Goal: Task Accomplishment & Management: Use online tool/utility

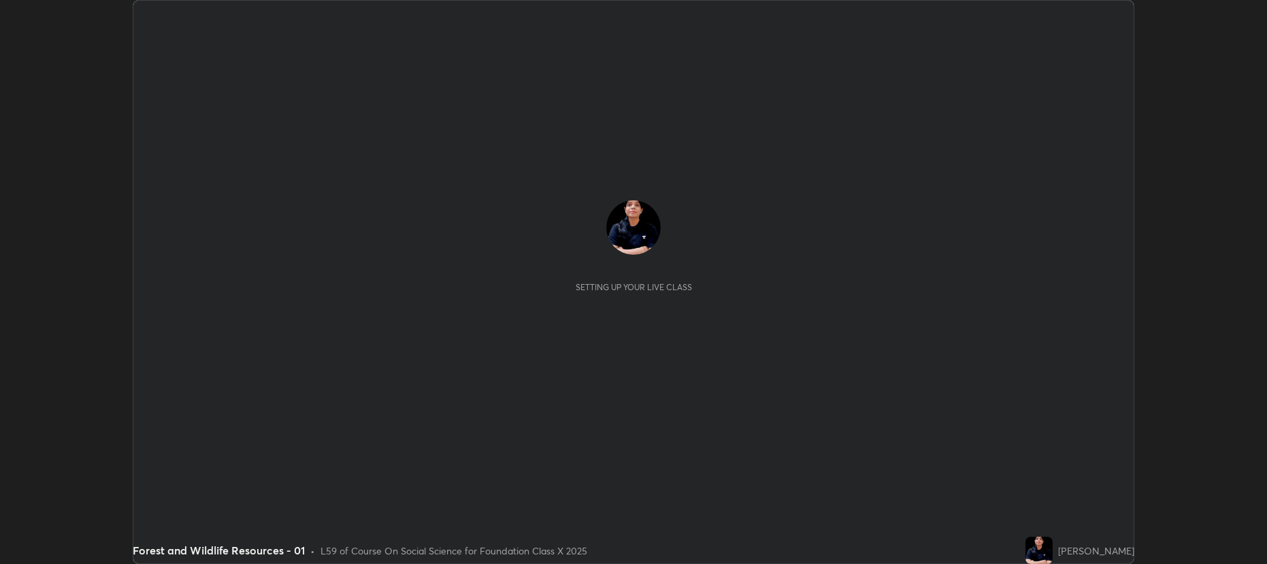
scroll to position [564, 1267]
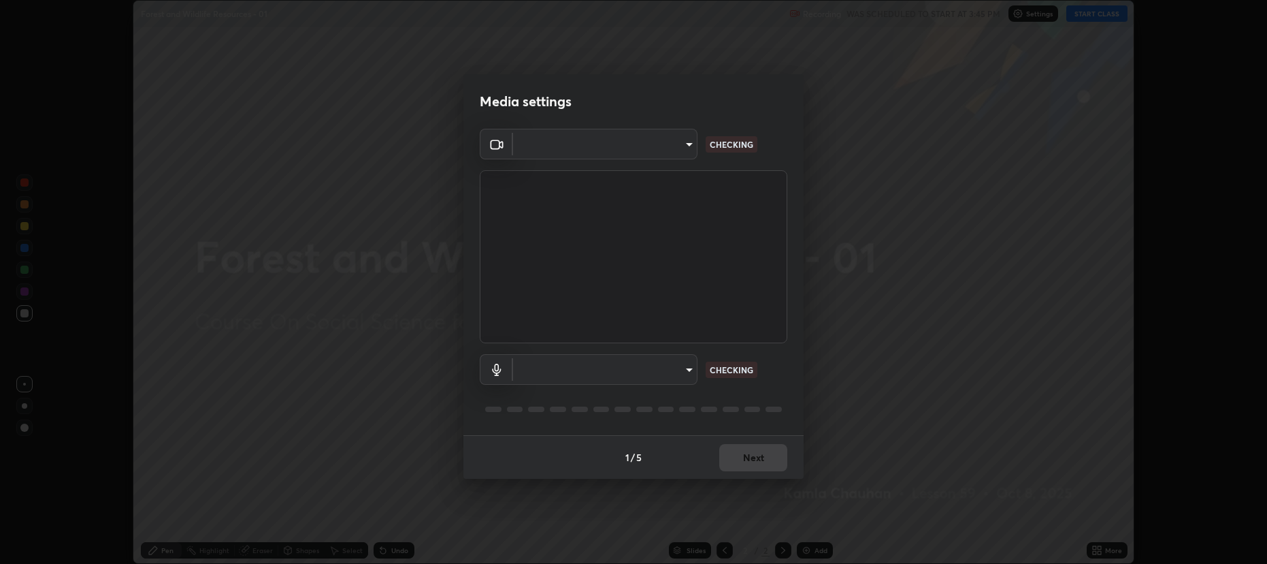
type input "2a561c120c3220b2f8b99532909308587796bda8d732d287aca83a6dd182eb89"
type input "e57f6960a9795a8c2a73ffebd985035ee1316a0e6525c793b51b9b2a3f3063a7"
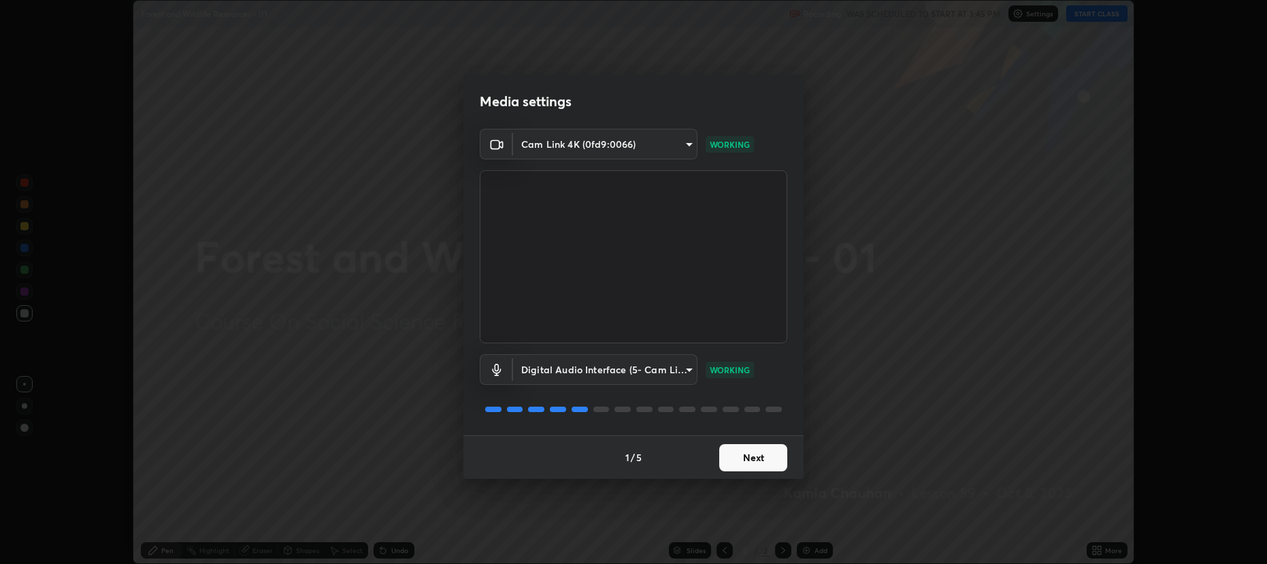
click at [749, 452] on button "Next" at bounding box center [753, 457] width 68 height 27
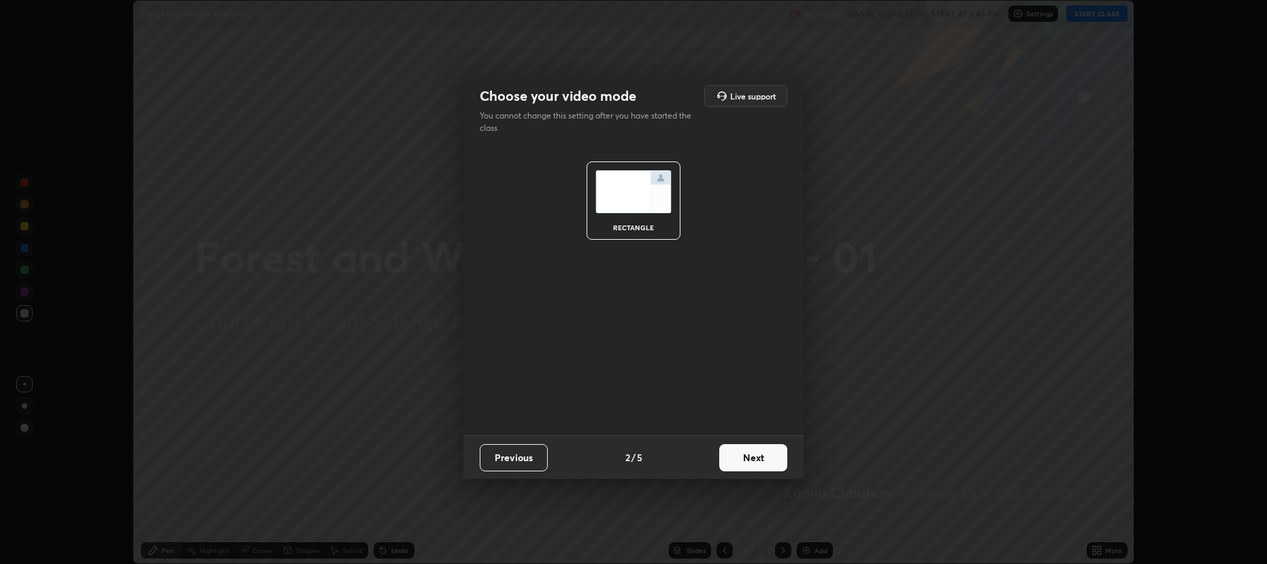
click at [754, 455] on button "Next" at bounding box center [753, 457] width 68 height 27
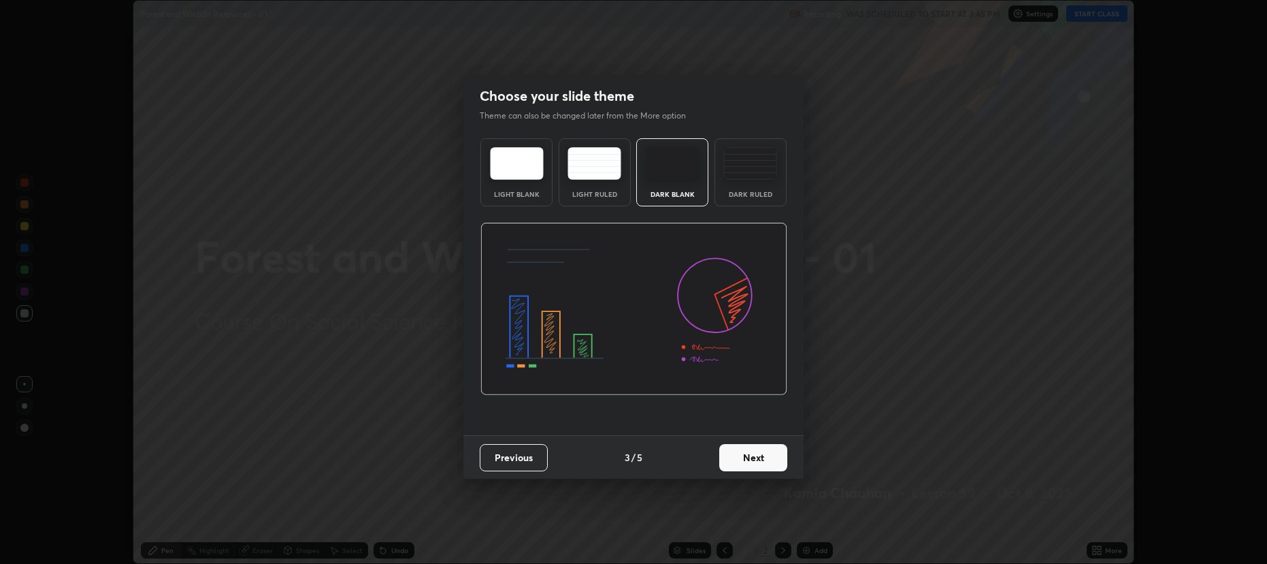
click at [754, 457] on button "Next" at bounding box center [753, 457] width 68 height 27
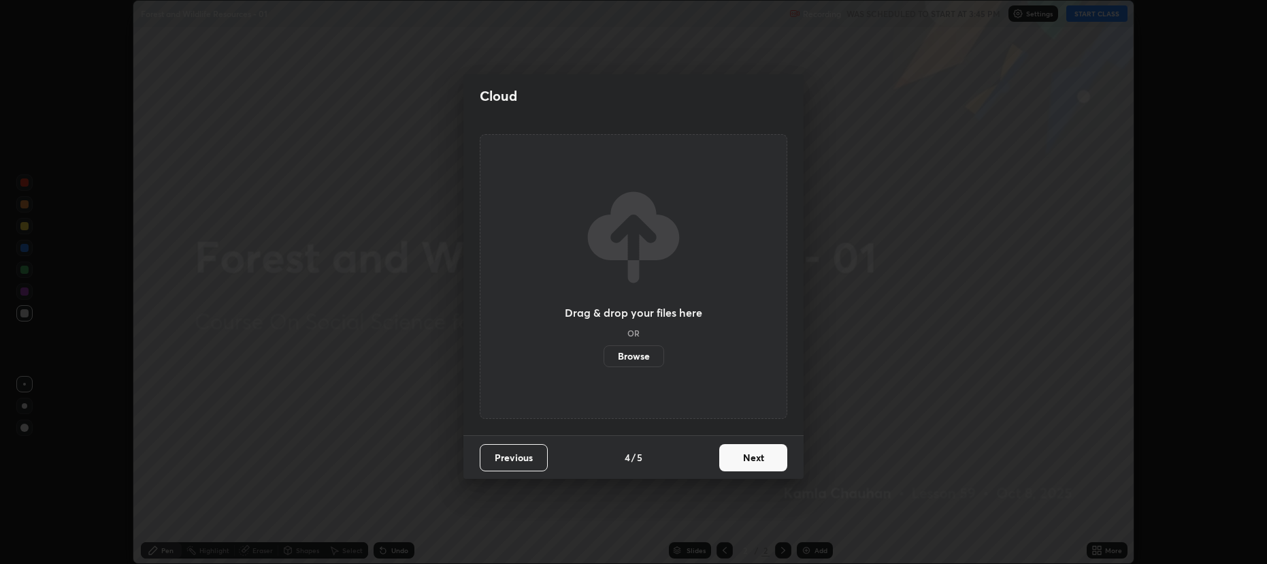
click at [749, 454] on button "Next" at bounding box center [753, 457] width 68 height 27
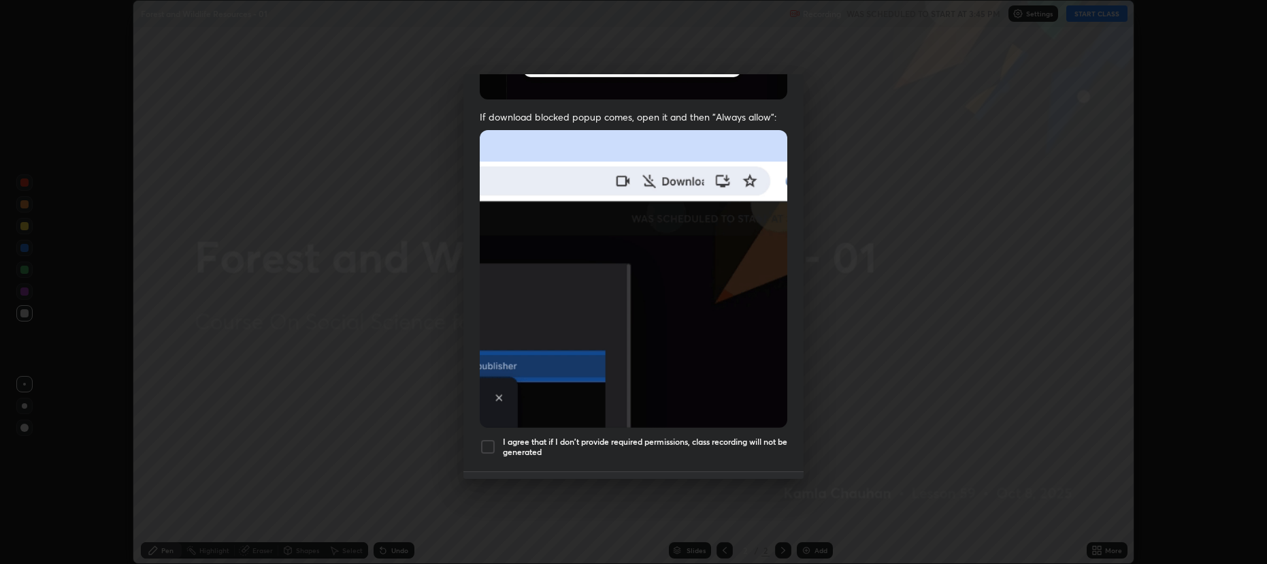
scroll to position [276, 0]
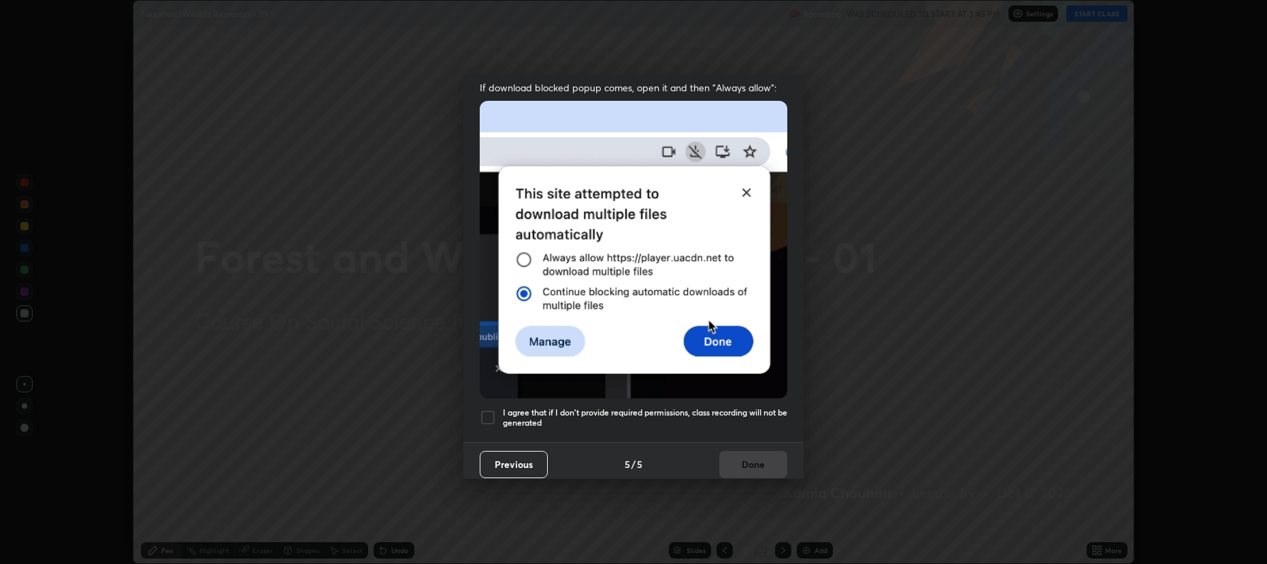
click at [487, 409] on div at bounding box center [488, 417] width 16 height 16
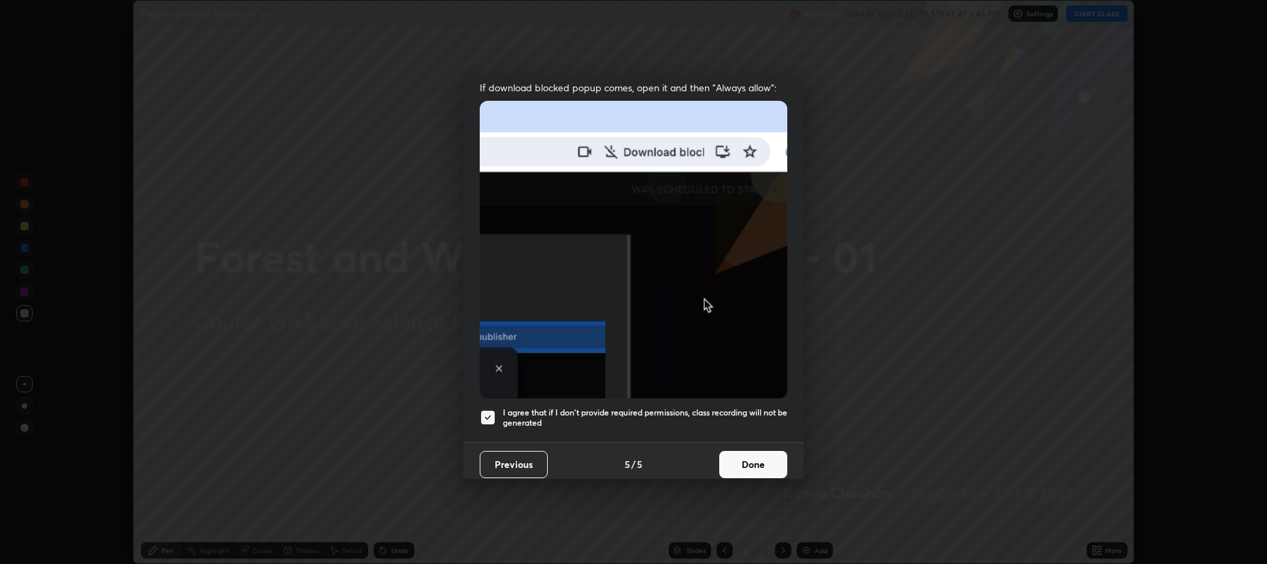
click at [755, 457] on button "Done" at bounding box center [753, 464] width 68 height 27
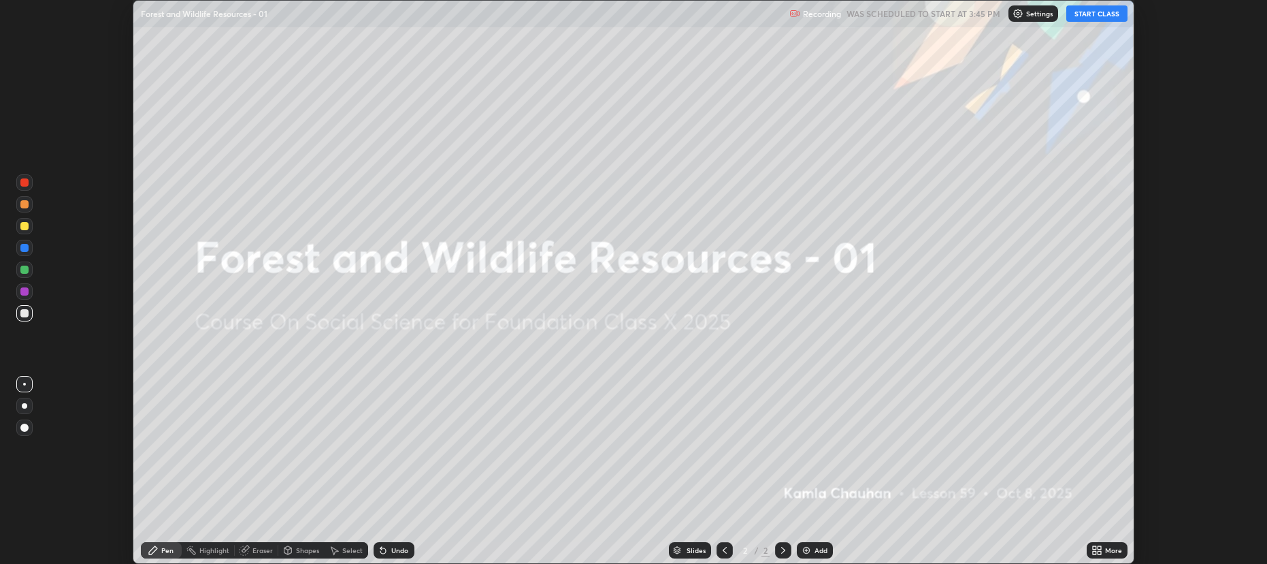
click at [1098, 12] on button "START CLASS" at bounding box center [1097, 13] width 61 height 16
click at [1103, 548] on div "More" at bounding box center [1107, 550] width 41 height 16
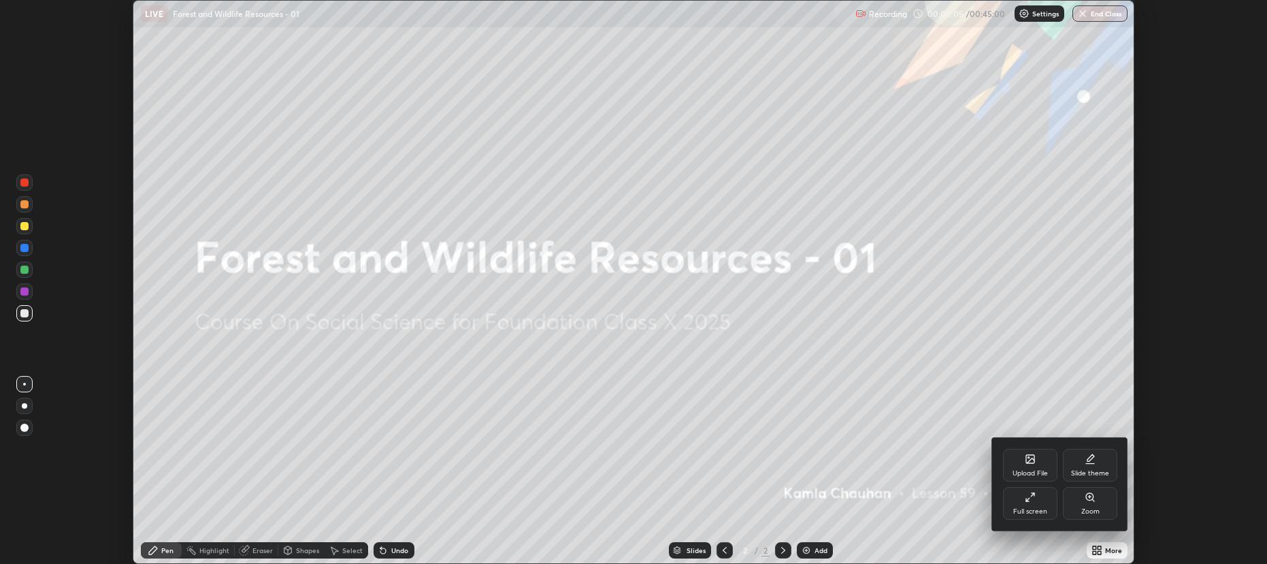
click at [1029, 467] on div "Upload File" at bounding box center [1030, 465] width 54 height 33
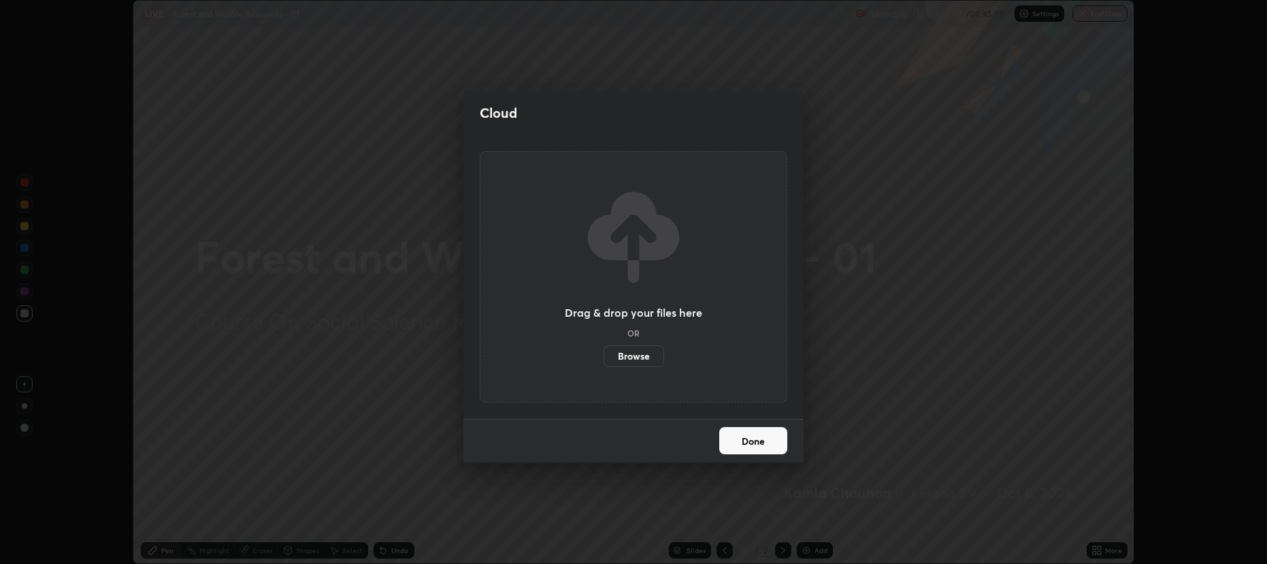
click at [650, 355] on label "Browse" at bounding box center [634, 356] width 61 height 22
click at [604, 355] on input "Browse" at bounding box center [604, 356] width 0 height 22
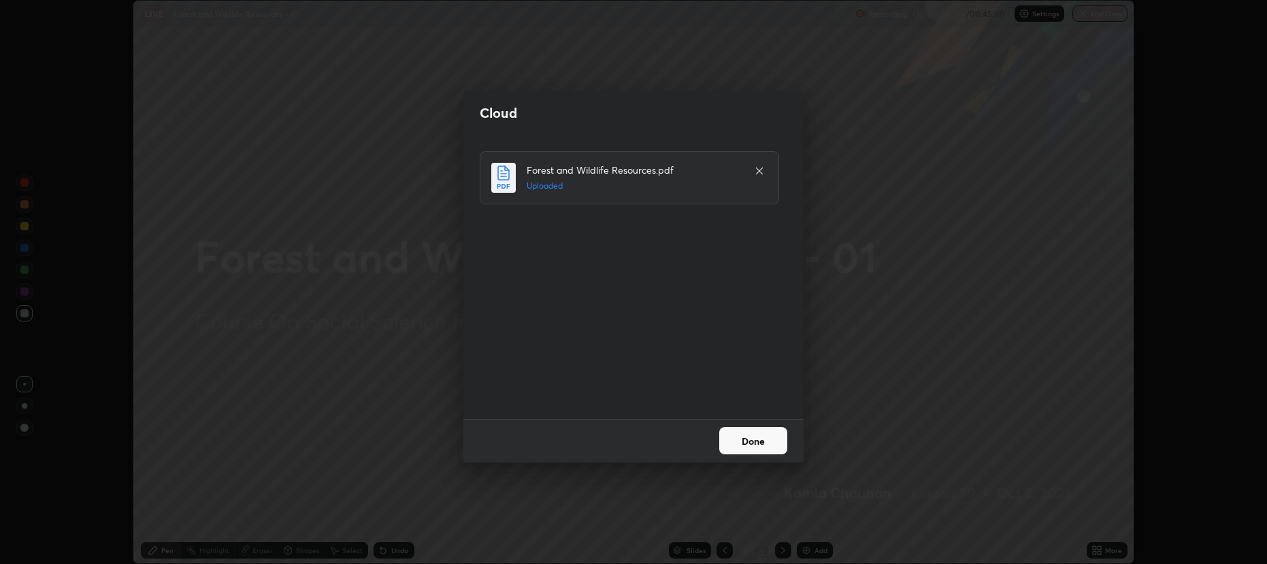
click at [745, 438] on button "Done" at bounding box center [753, 440] width 68 height 27
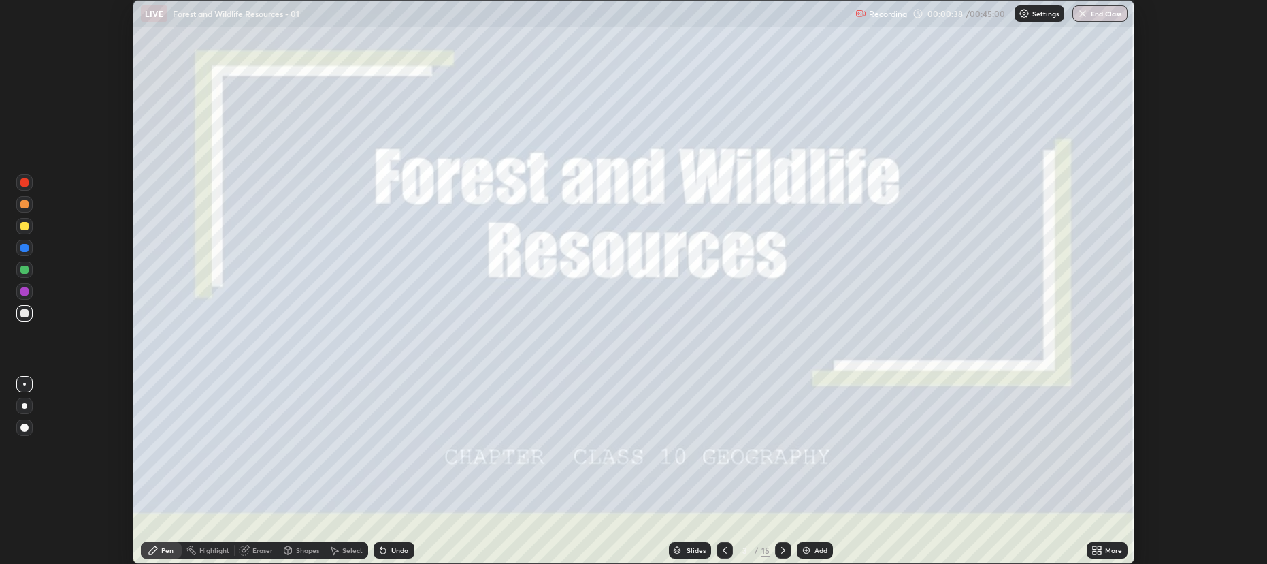
click at [1107, 547] on div "More" at bounding box center [1113, 550] width 17 height 7
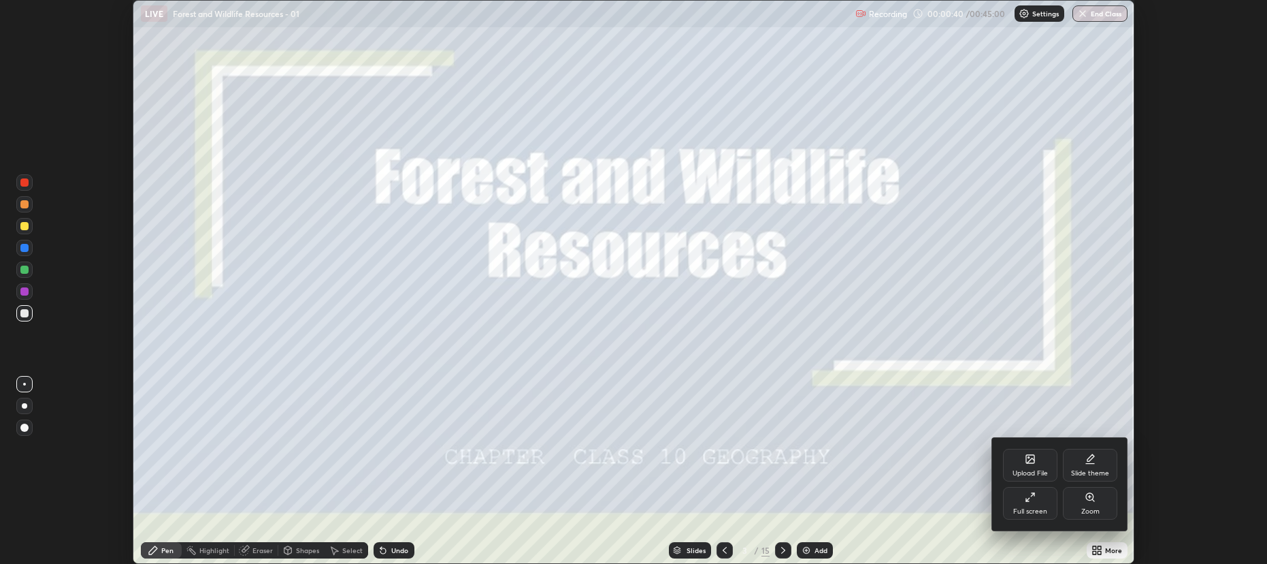
click at [1024, 472] on div "Upload File" at bounding box center [1030, 473] width 35 height 7
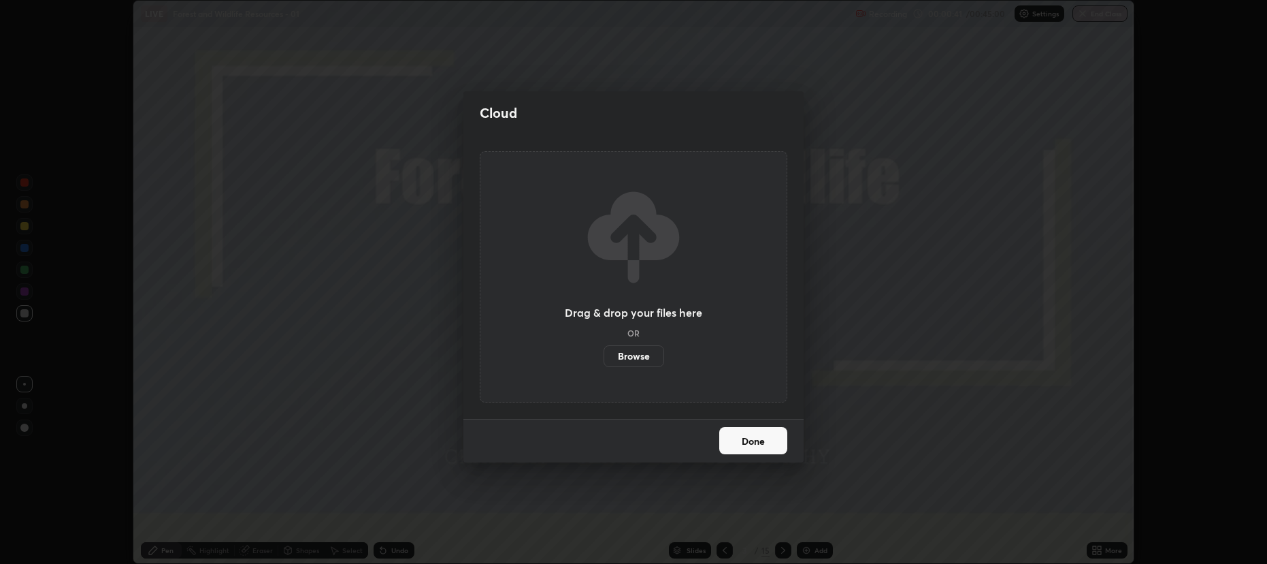
click at [649, 354] on label "Browse" at bounding box center [634, 356] width 61 height 22
click at [604, 354] on input "Browse" at bounding box center [604, 356] width 0 height 22
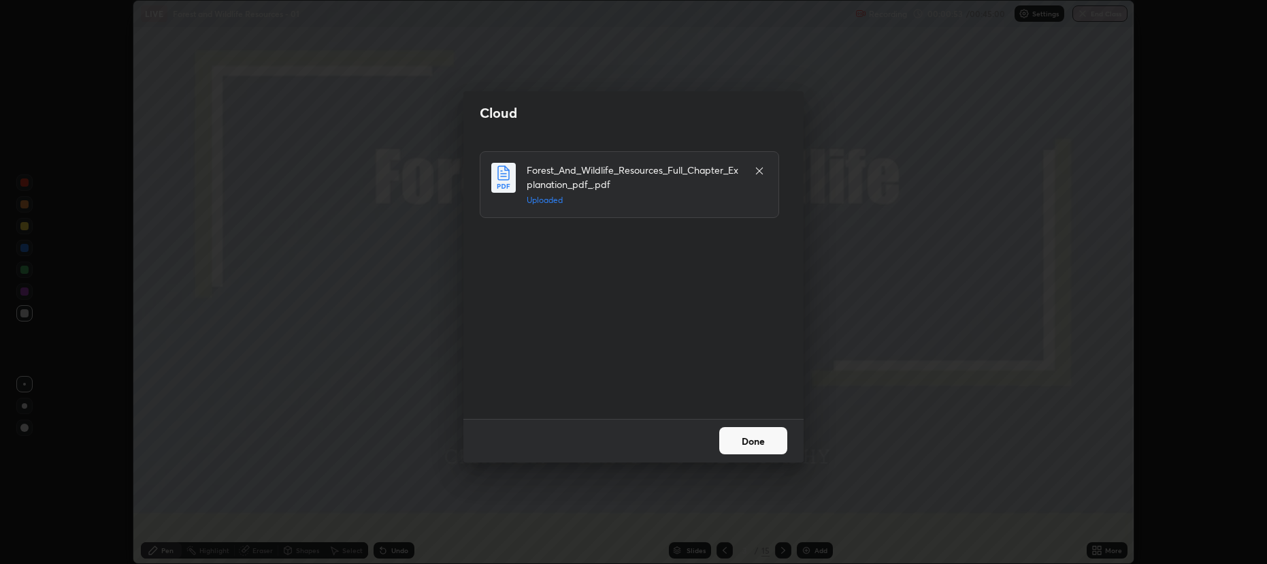
click at [751, 442] on button "Done" at bounding box center [753, 440] width 68 height 27
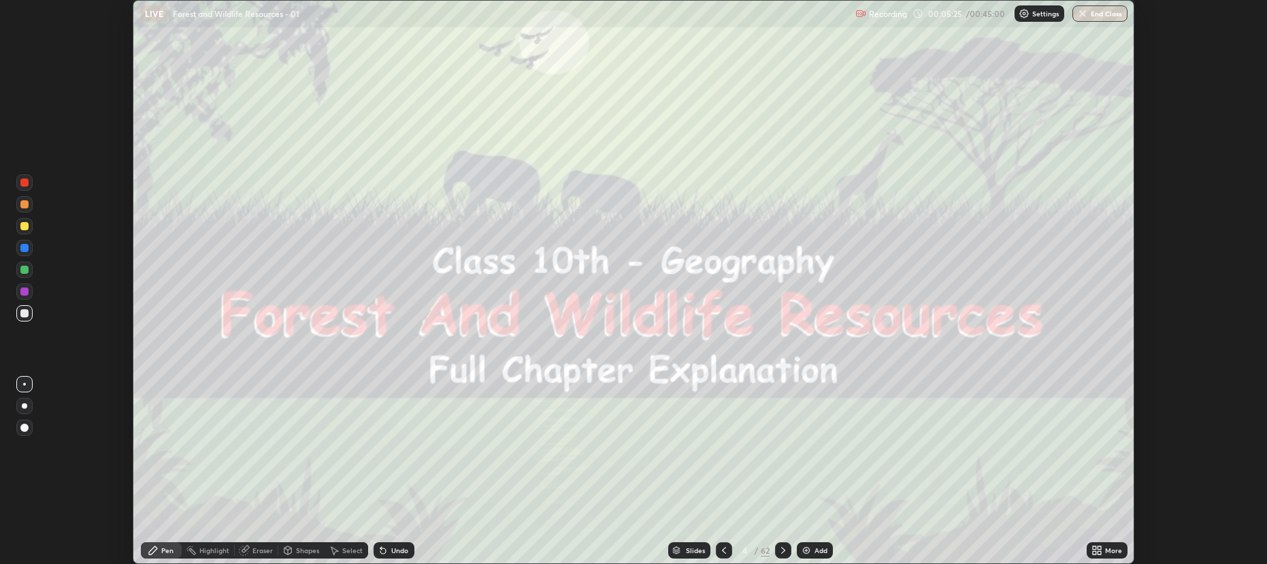
click at [781, 549] on icon at bounding box center [783, 550] width 11 height 11
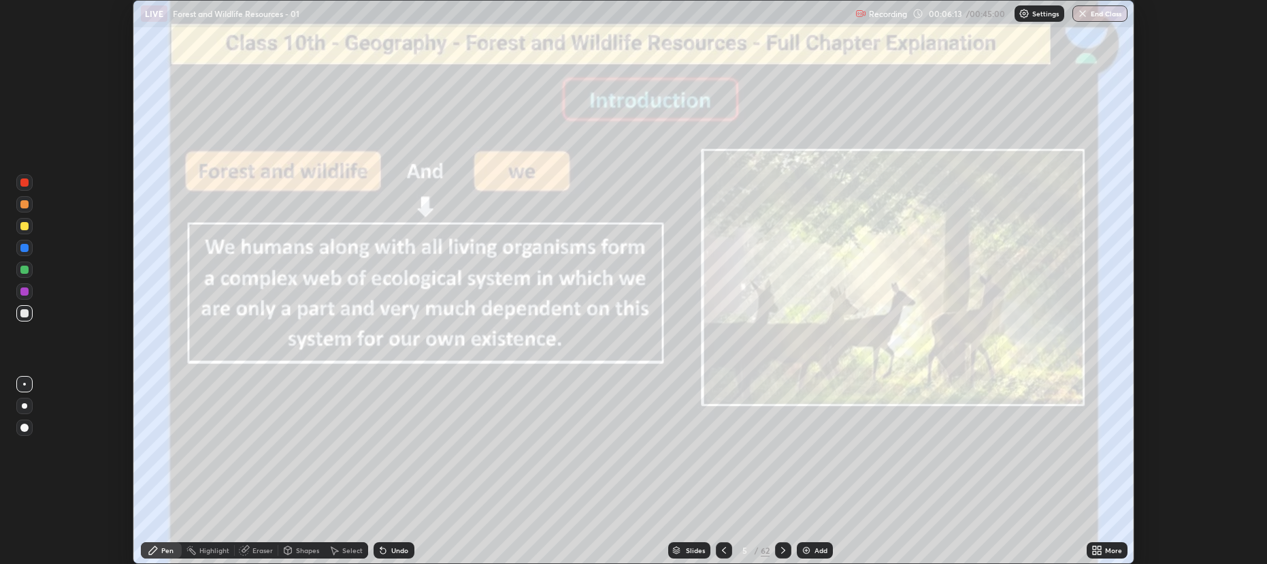
click at [781, 549] on icon at bounding box center [783, 550] width 11 height 11
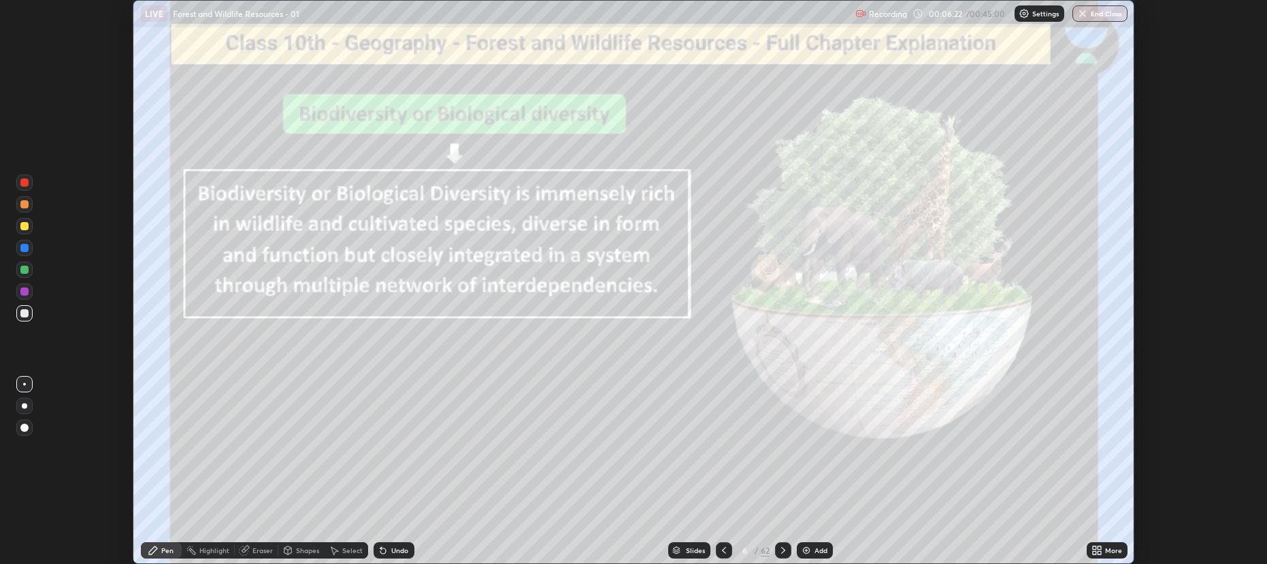
click at [781, 551] on icon at bounding box center [783, 550] width 11 height 11
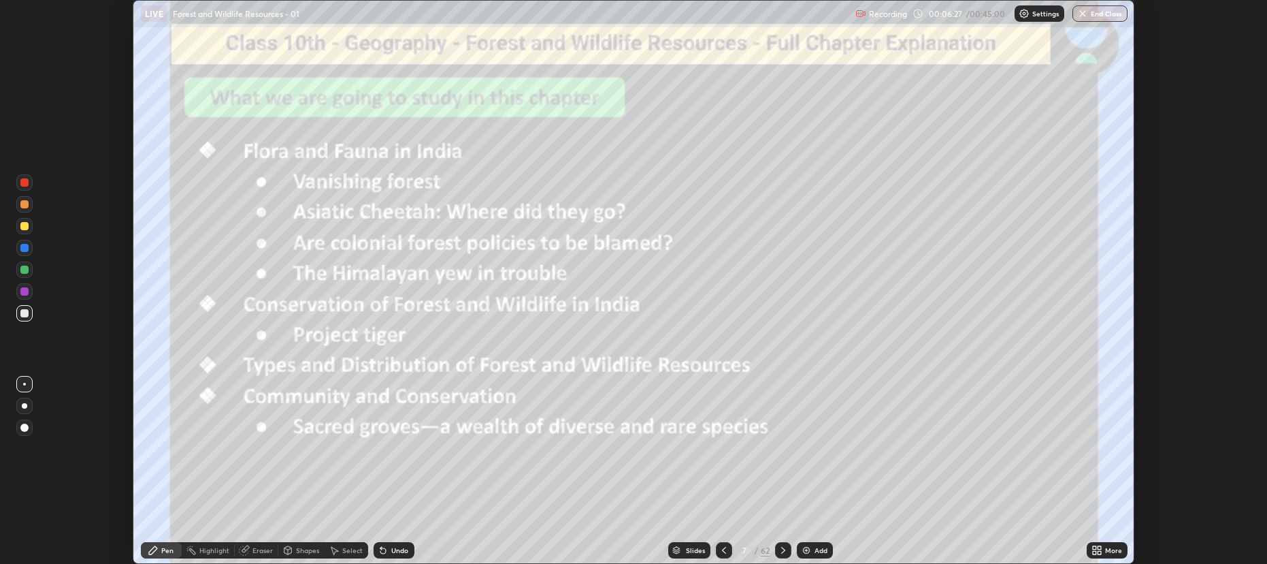
click at [723, 547] on icon at bounding box center [724, 550] width 4 height 7
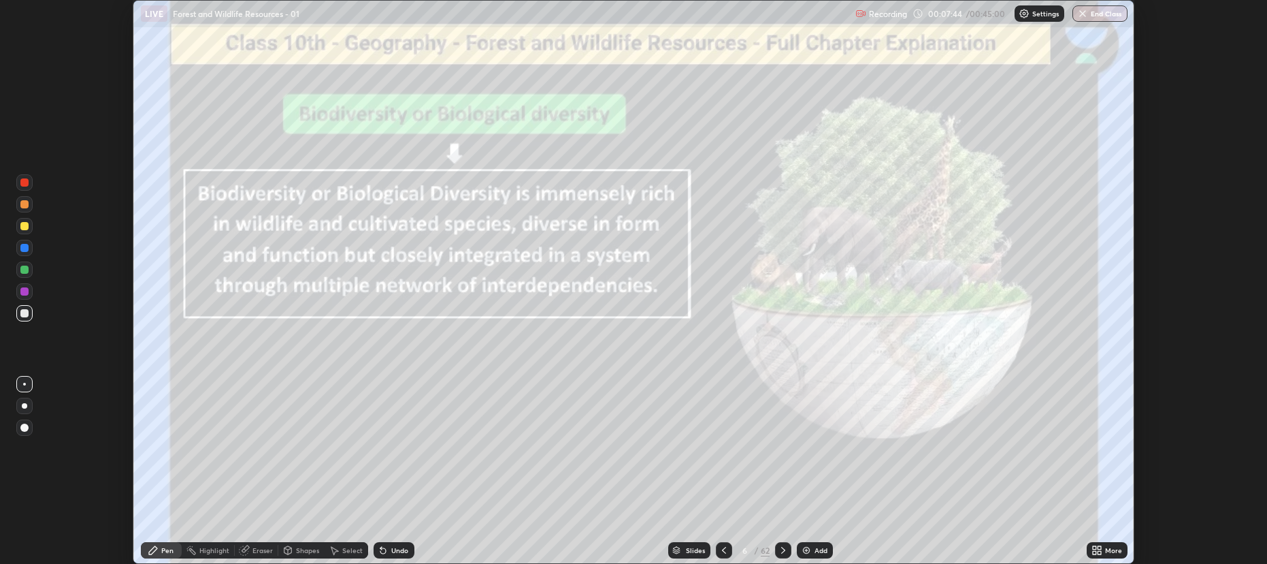
click at [779, 547] on icon at bounding box center [783, 550] width 11 height 11
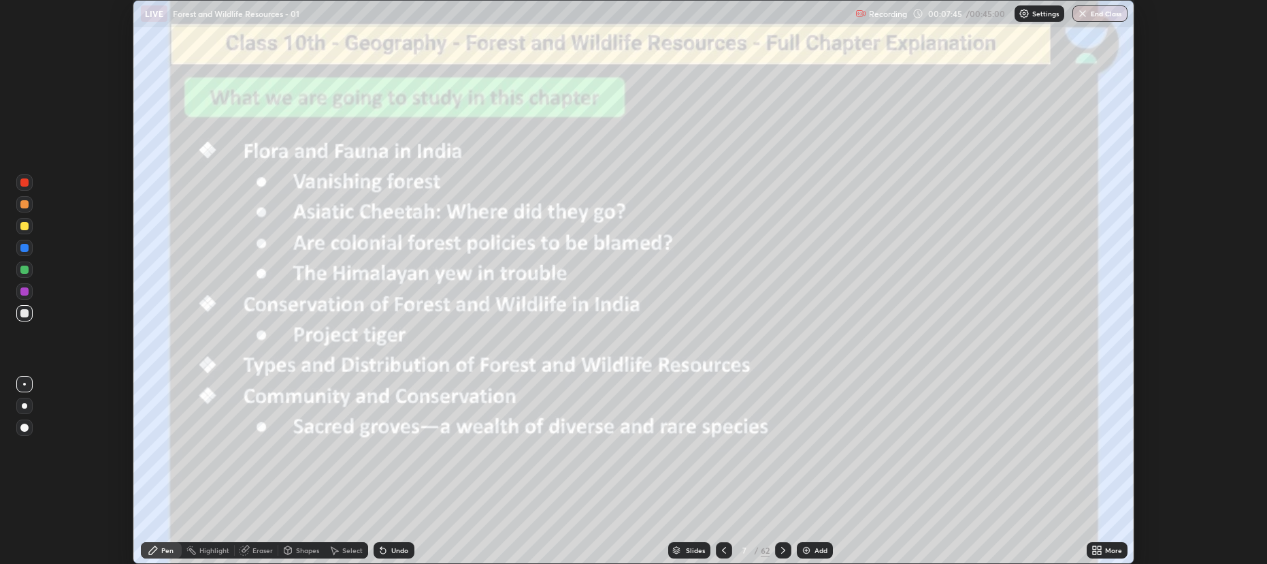
click at [778, 549] on icon at bounding box center [783, 550] width 11 height 11
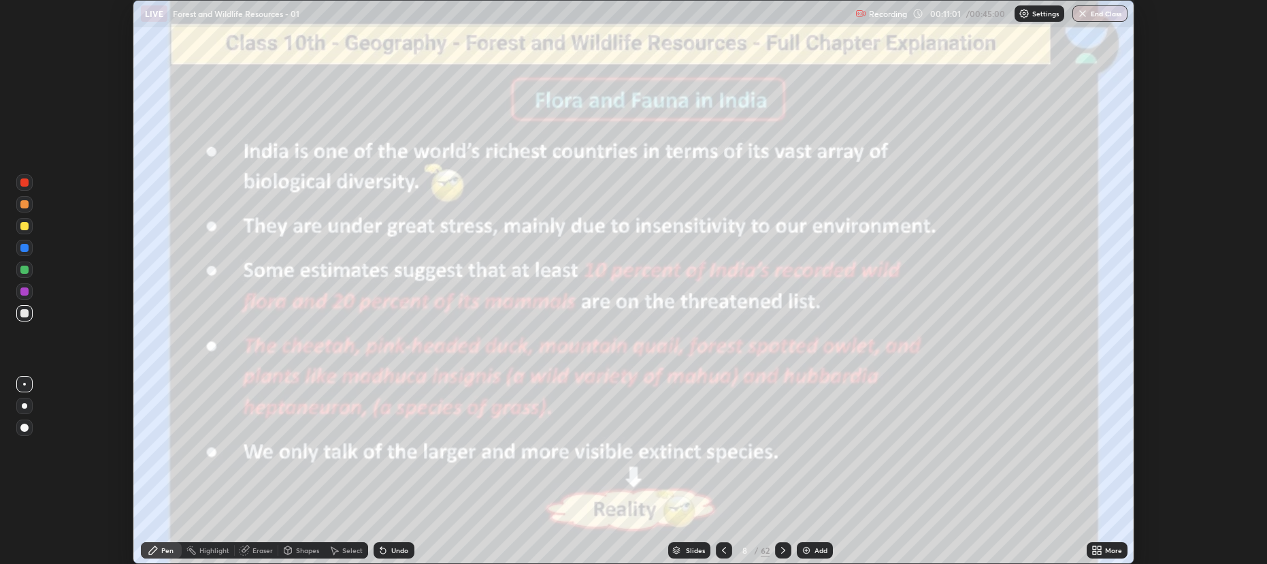
click at [782, 549] on icon at bounding box center [783, 550] width 11 height 11
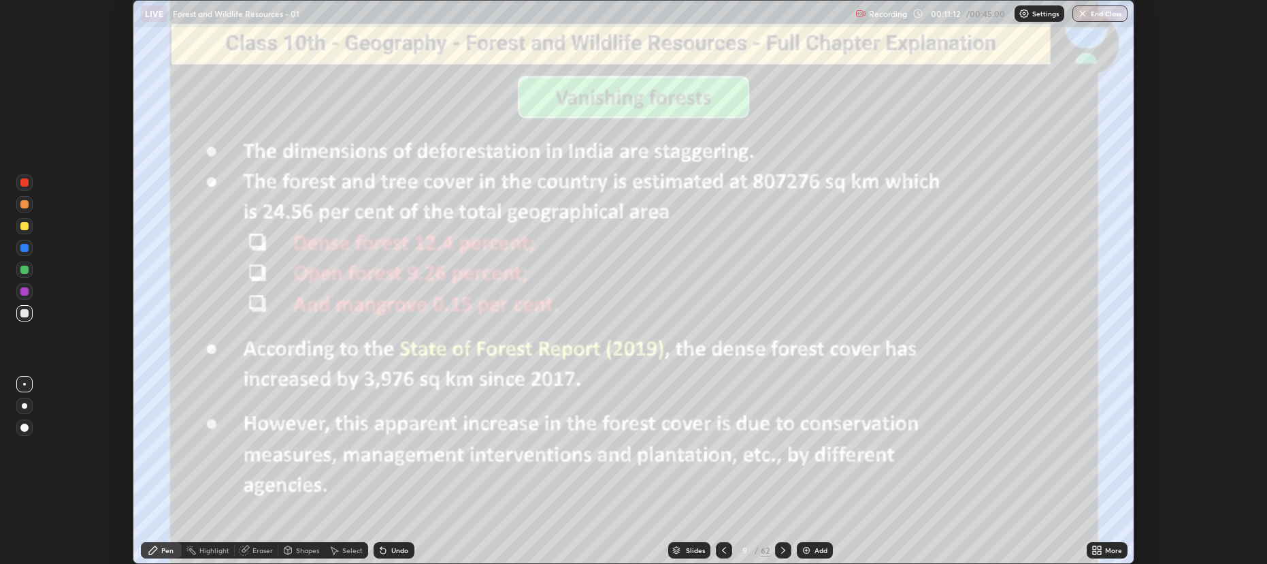
click at [781, 549] on icon at bounding box center [783, 550] width 11 height 11
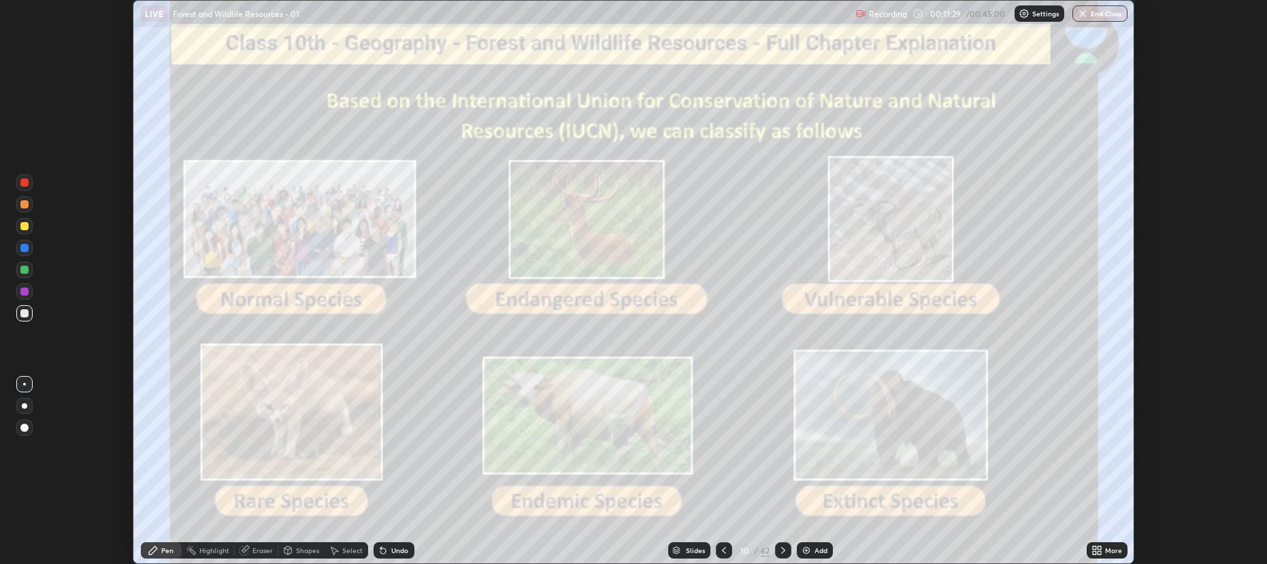
click at [782, 549] on icon at bounding box center [783, 550] width 11 height 11
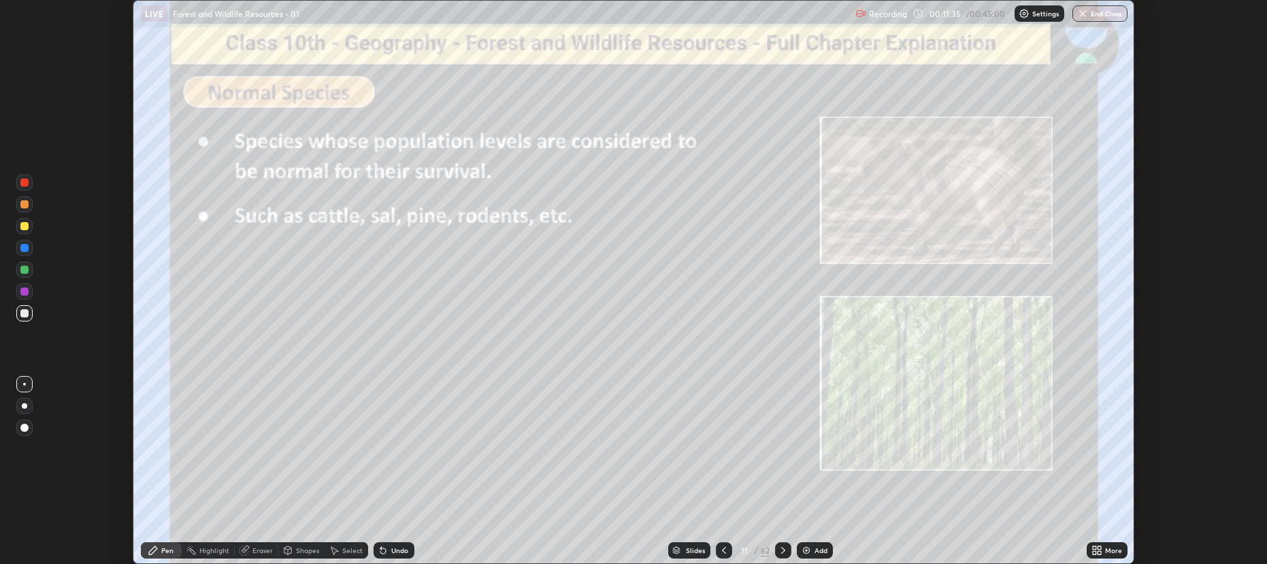
click at [780, 547] on icon at bounding box center [783, 550] width 11 height 11
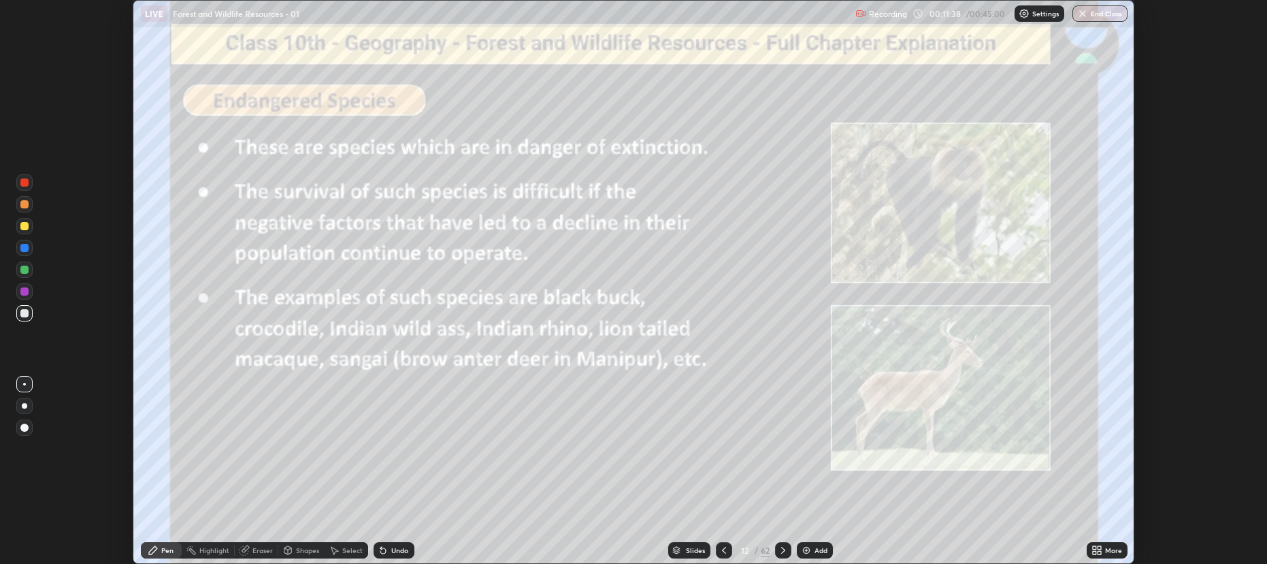
click at [784, 547] on icon at bounding box center [783, 550] width 11 height 11
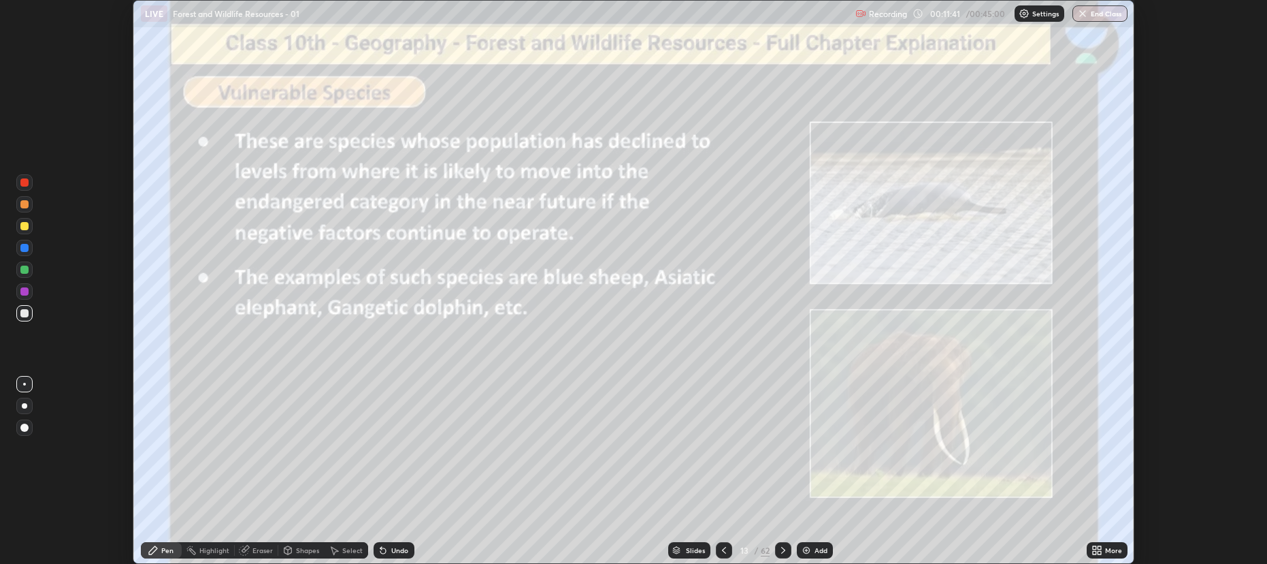
click at [783, 549] on icon at bounding box center [783, 550] width 11 height 11
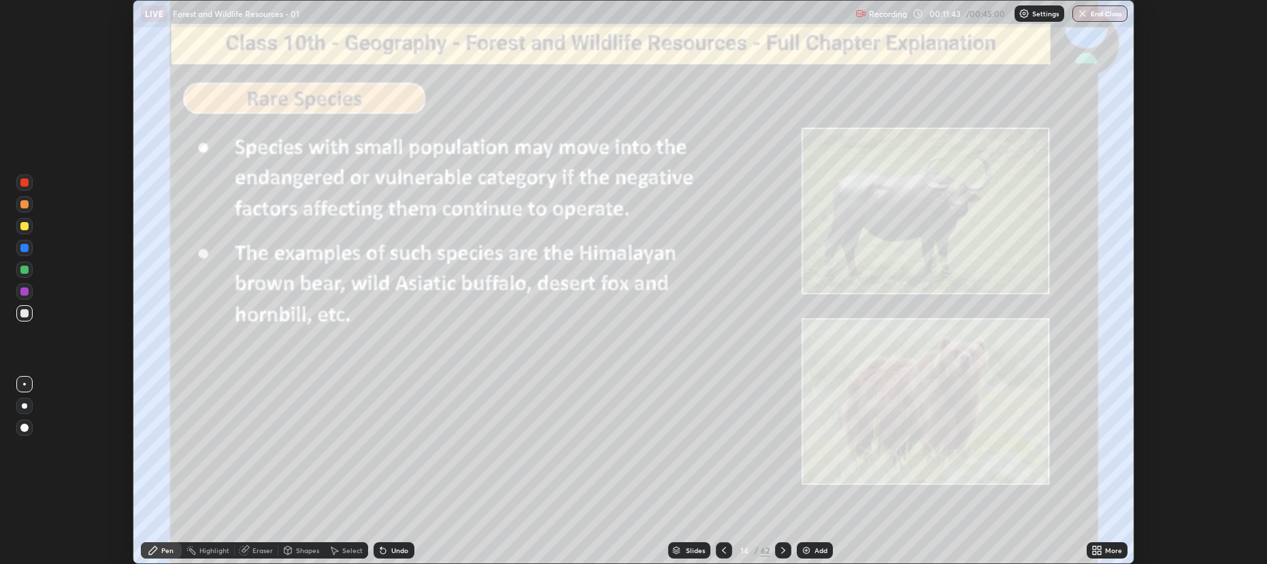
click at [781, 547] on icon at bounding box center [783, 550] width 4 height 7
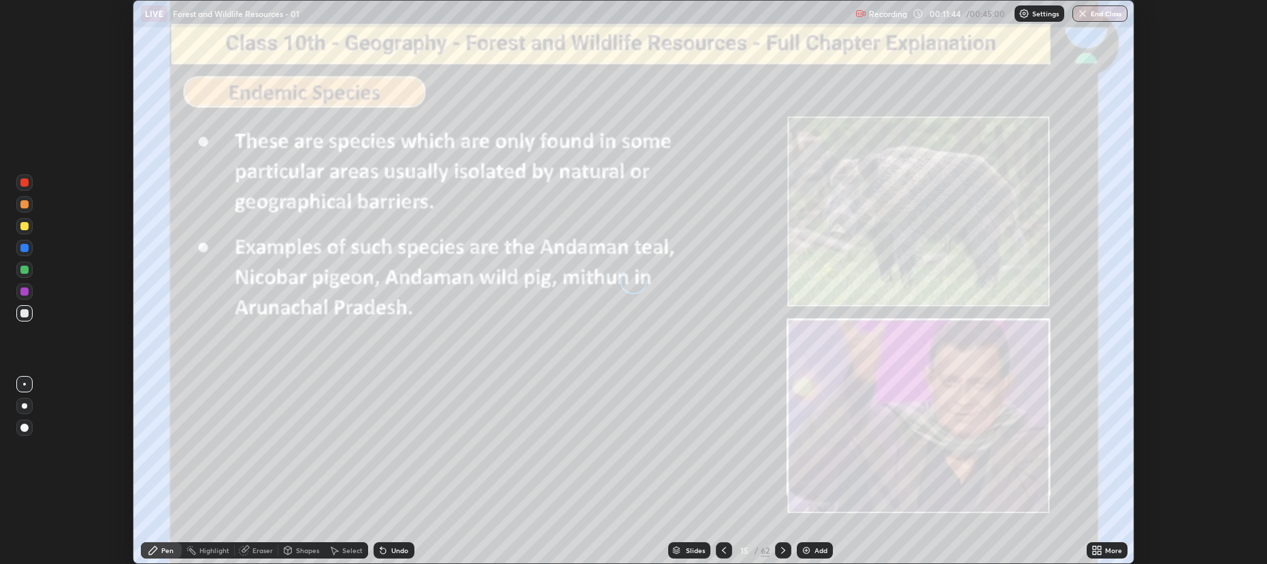
click at [782, 549] on icon at bounding box center [783, 550] width 11 height 11
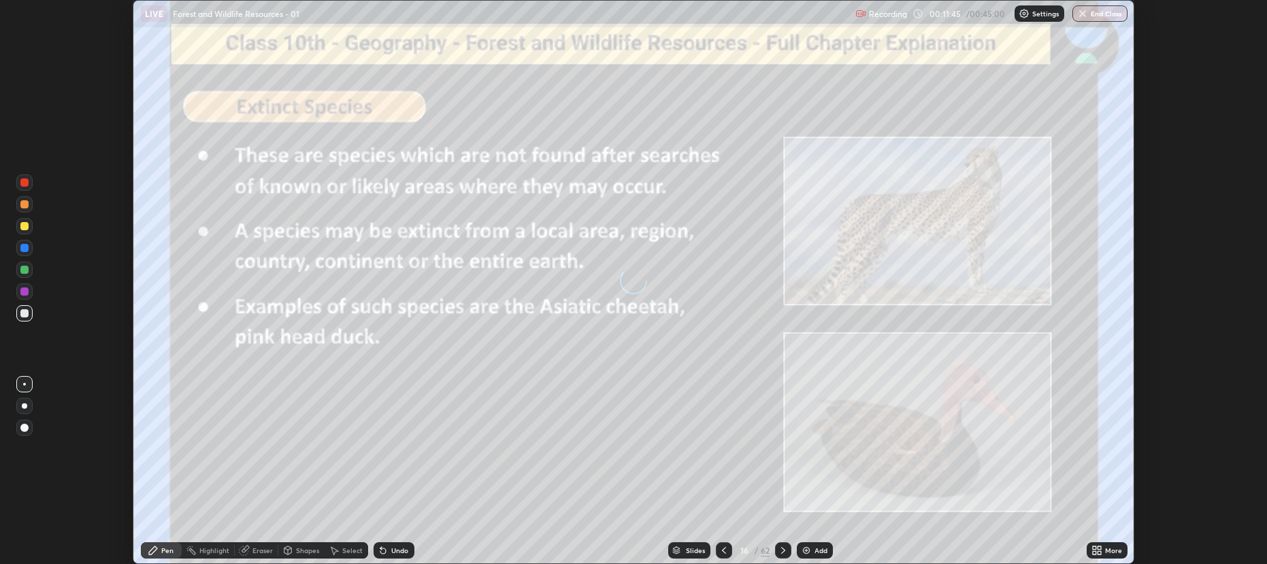
click at [781, 549] on icon at bounding box center [783, 550] width 11 height 11
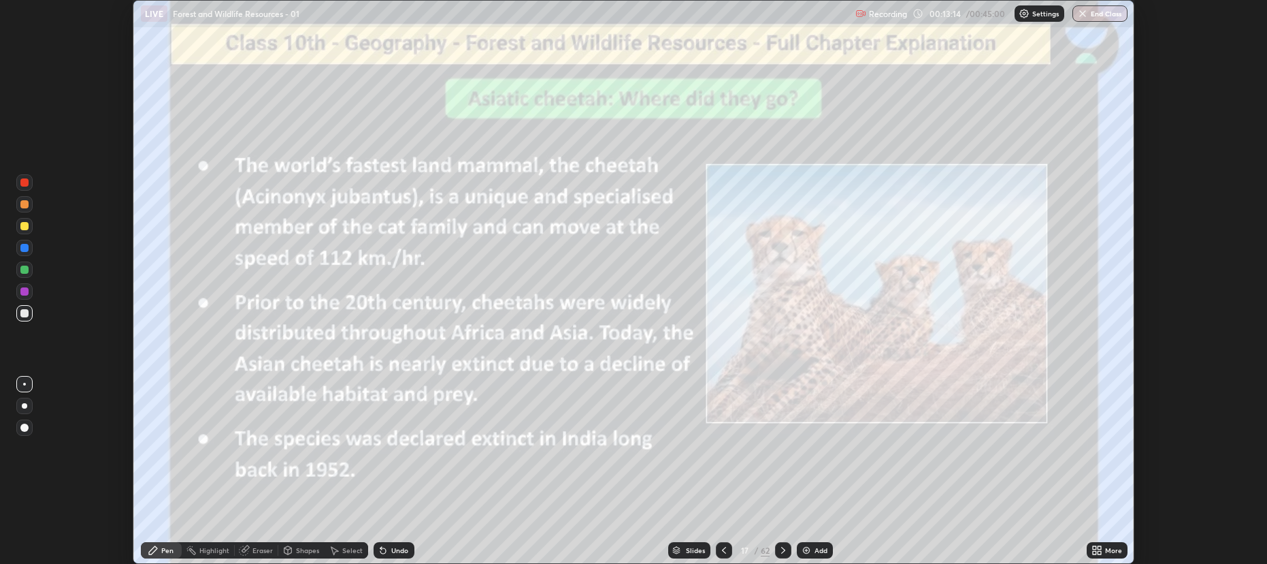
click at [781, 546] on icon at bounding box center [783, 550] width 11 height 11
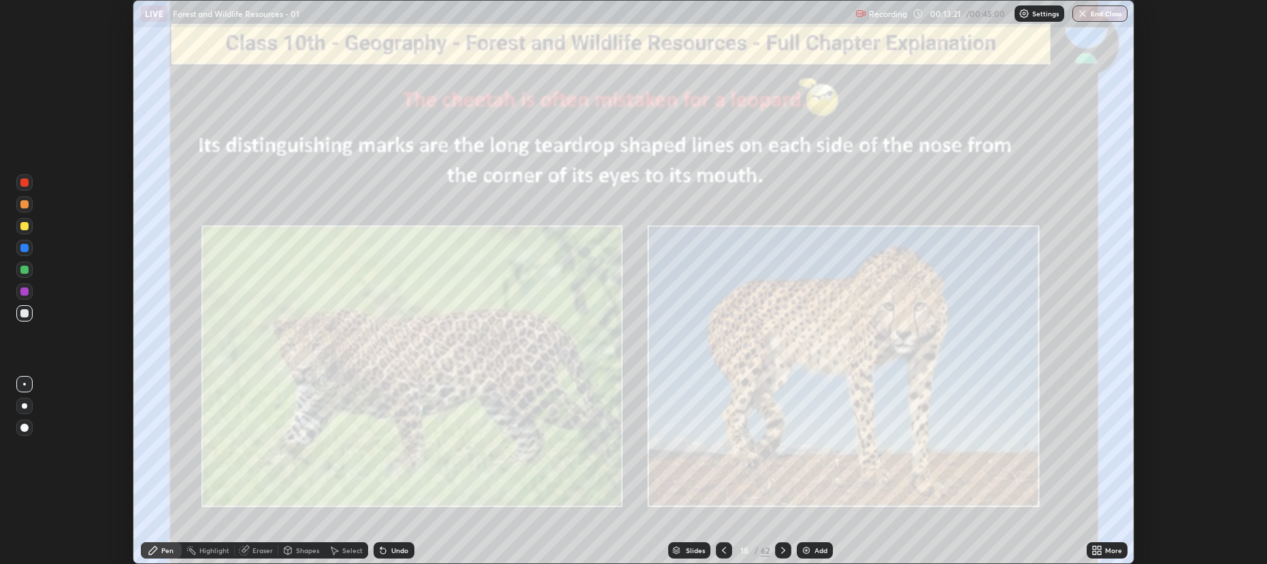
click at [782, 548] on icon at bounding box center [783, 550] width 4 height 7
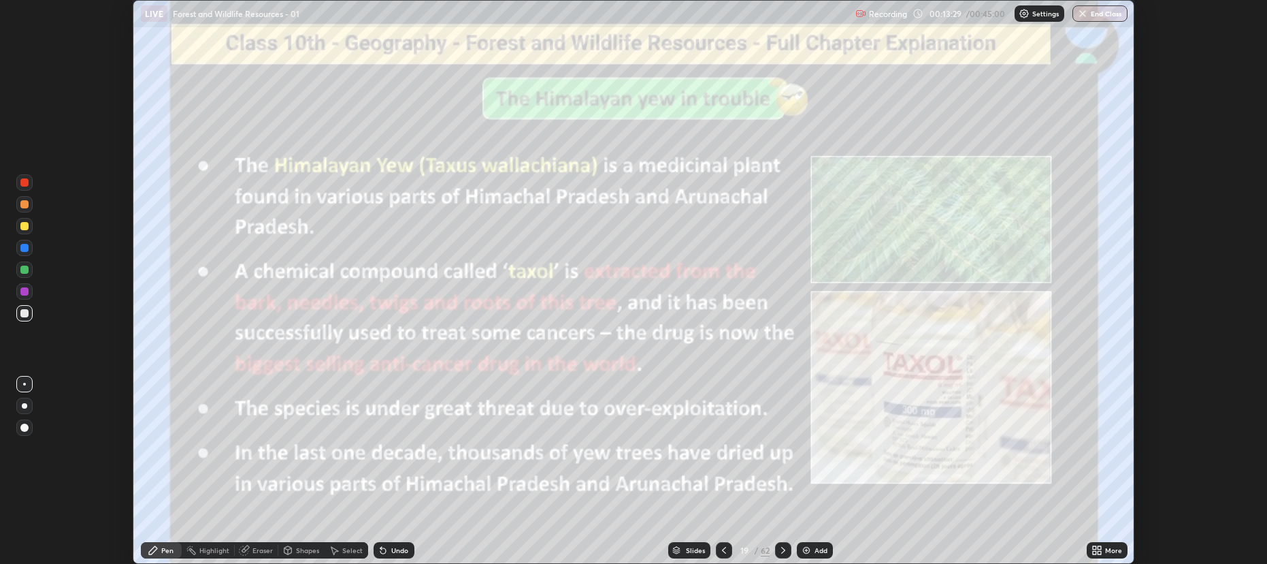
click at [782, 549] on icon at bounding box center [783, 550] width 11 height 11
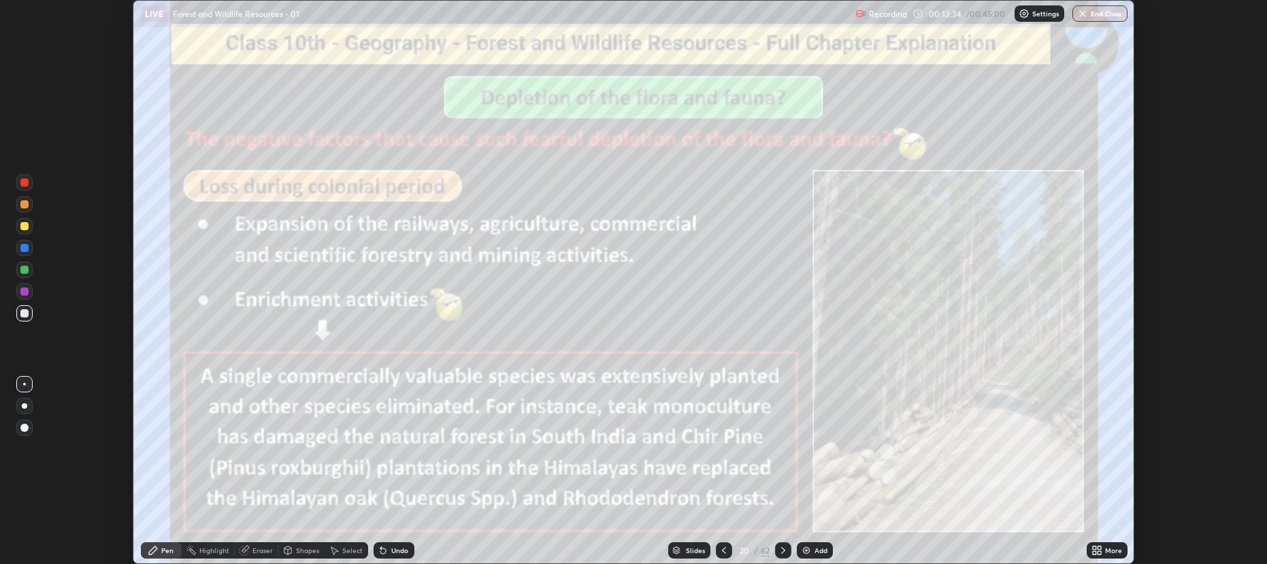
click at [782, 549] on icon at bounding box center [783, 550] width 11 height 11
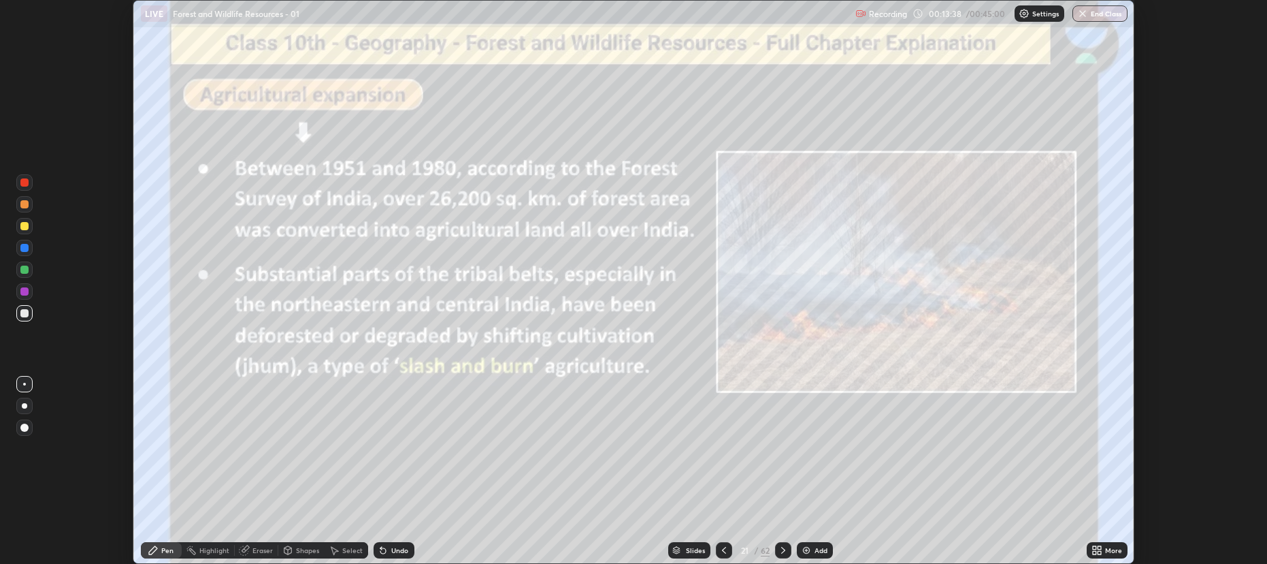
click at [781, 546] on icon at bounding box center [783, 550] width 11 height 11
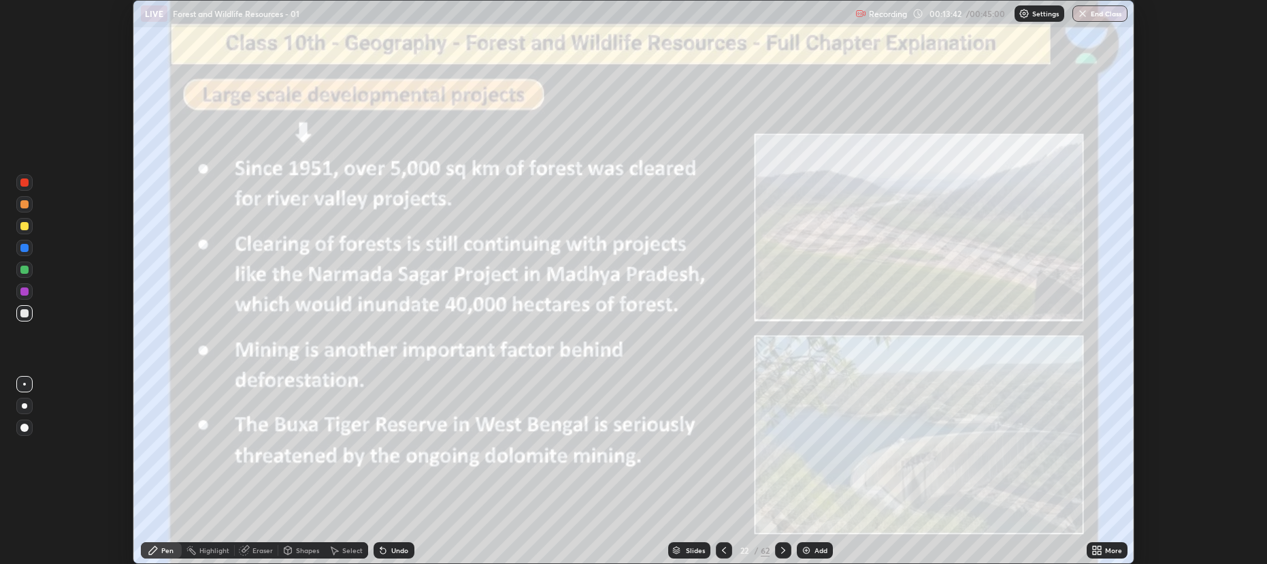
click at [782, 549] on icon at bounding box center [783, 550] width 11 height 11
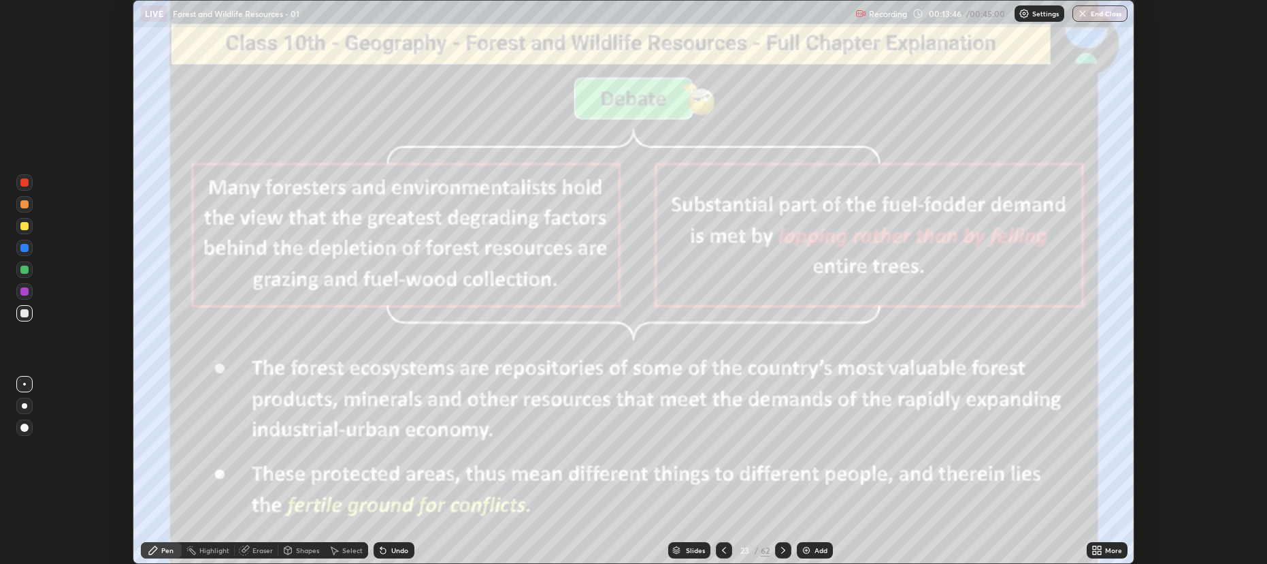
click at [782, 549] on icon at bounding box center [783, 550] width 11 height 11
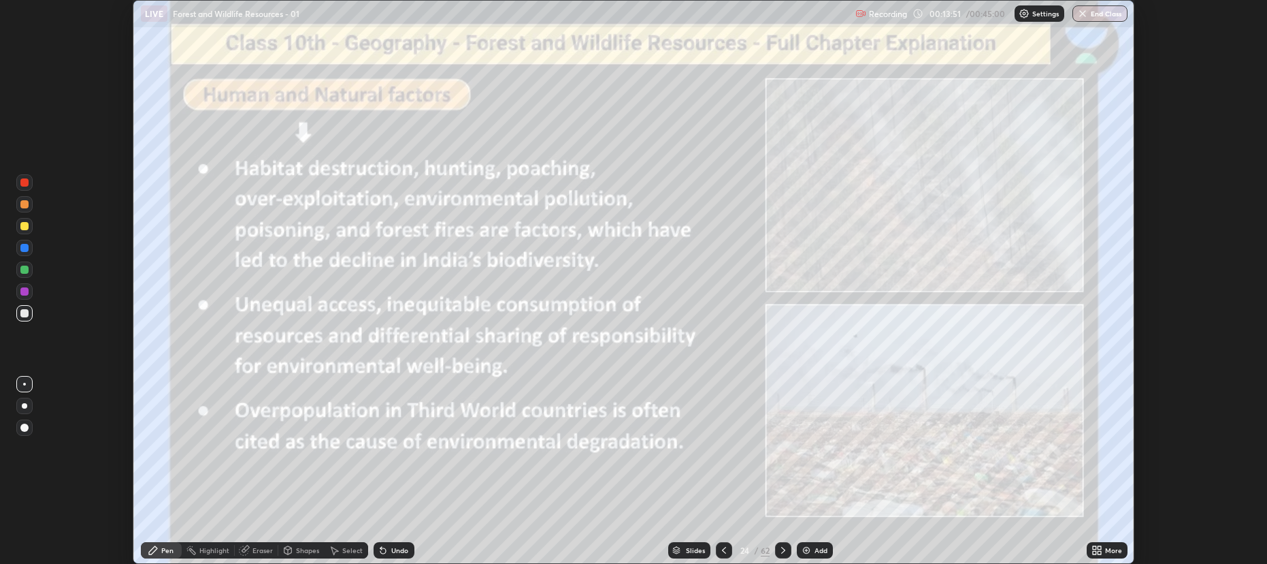
click at [781, 548] on icon at bounding box center [783, 550] width 11 height 11
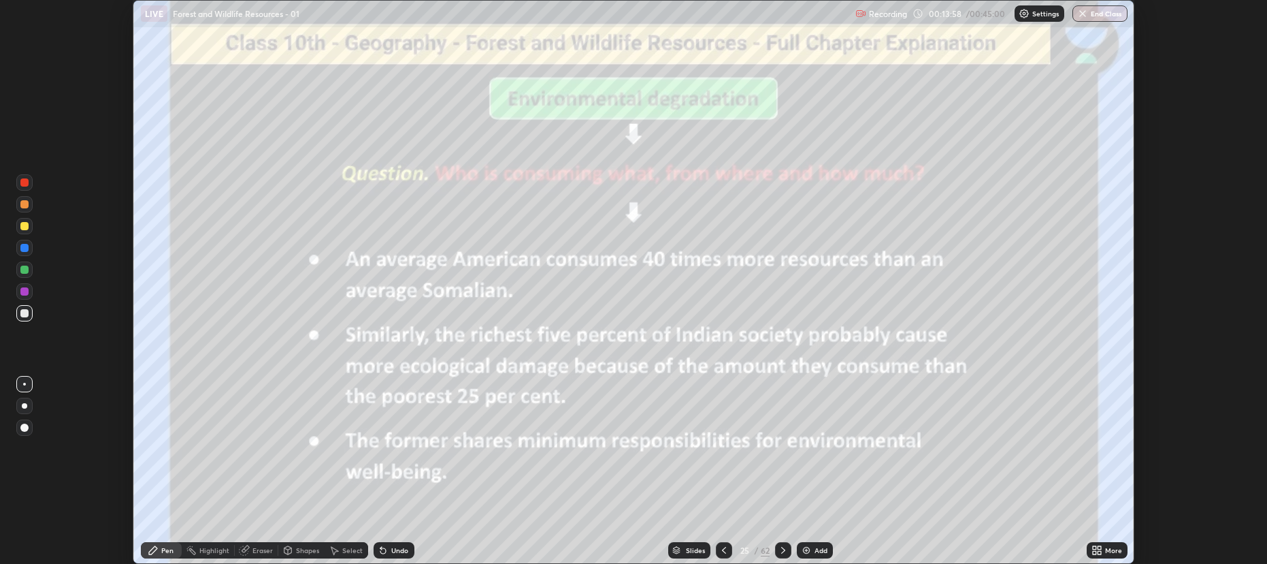
click at [782, 549] on icon at bounding box center [783, 550] width 11 height 11
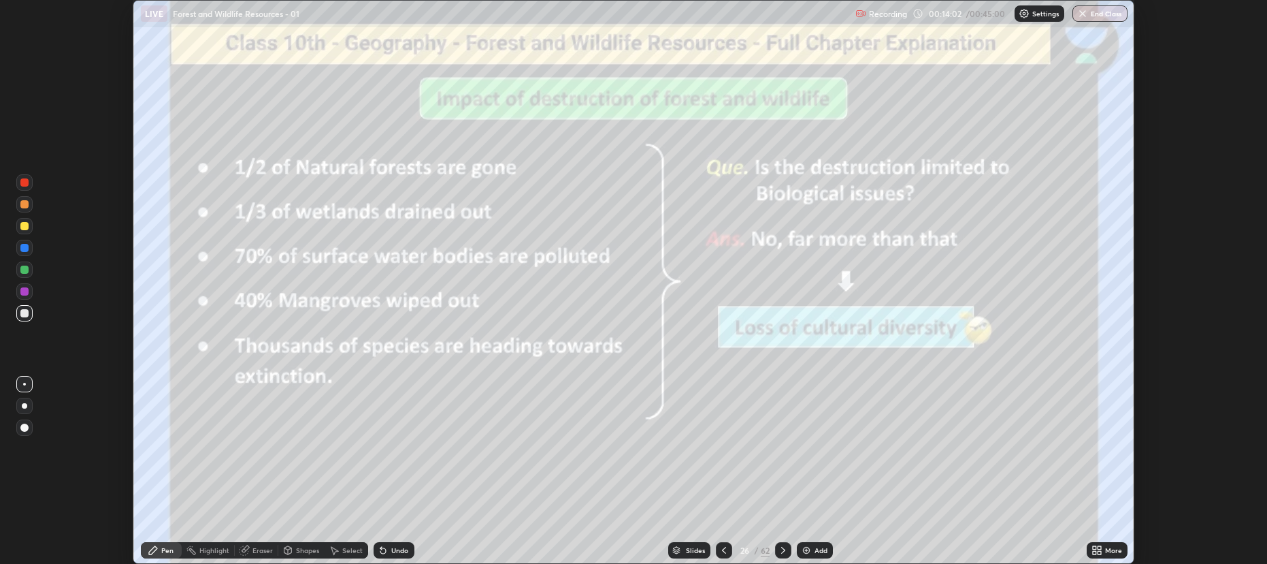
click at [780, 549] on icon at bounding box center [783, 550] width 11 height 11
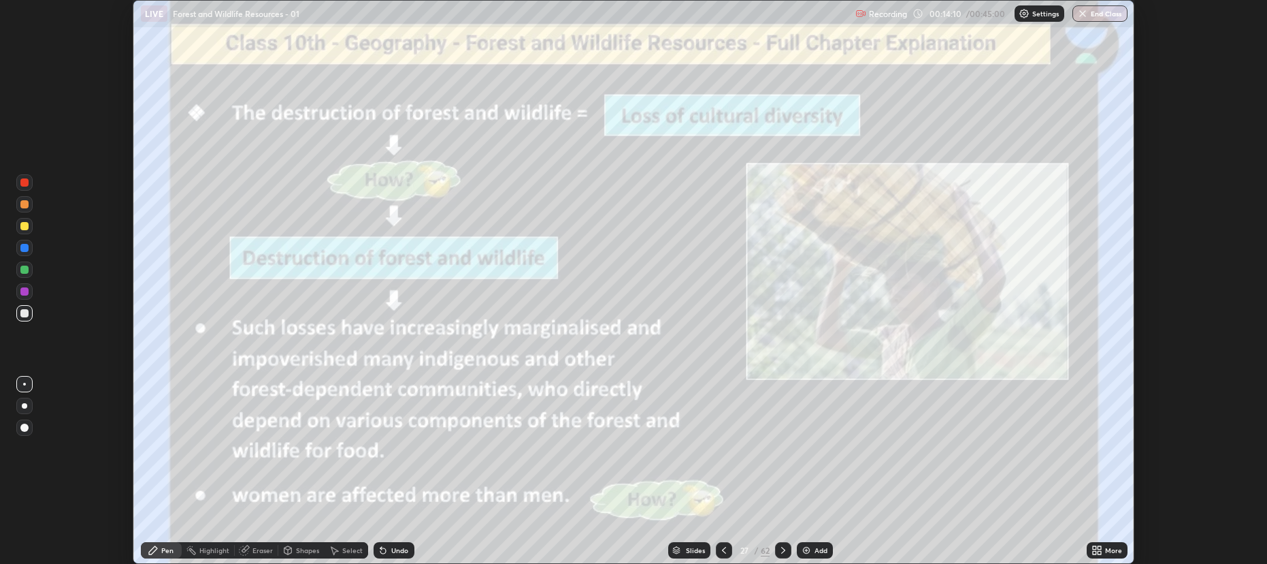
click at [780, 545] on icon at bounding box center [783, 550] width 11 height 11
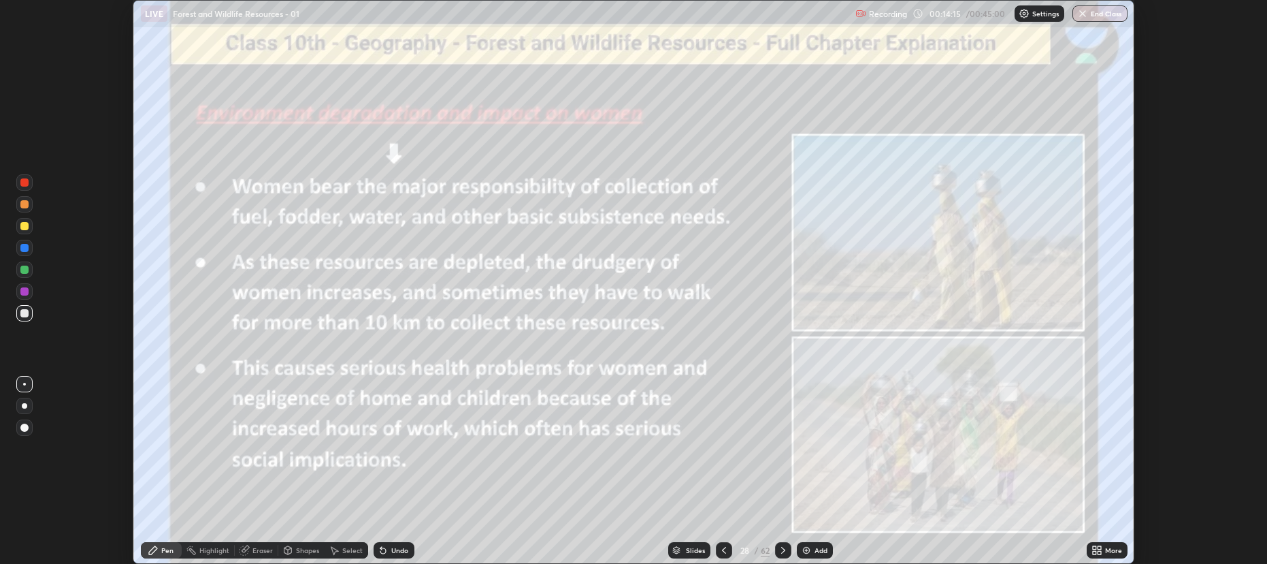
click at [781, 548] on icon at bounding box center [783, 550] width 11 height 11
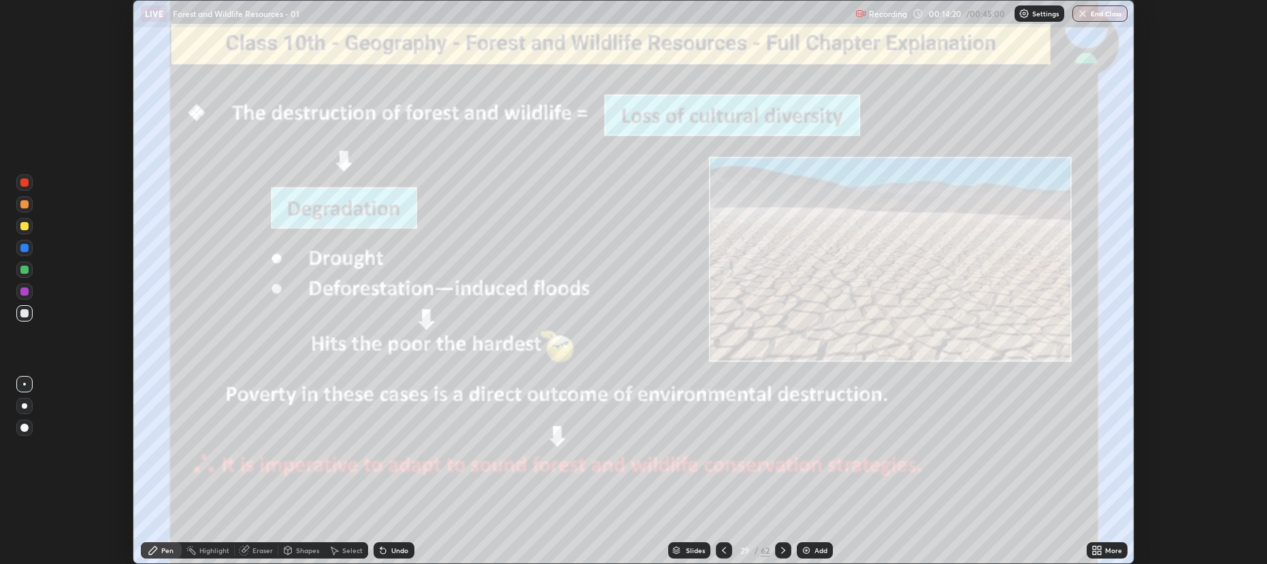
click at [782, 548] on icon at bounding box center [783, 550] width 4 height 7
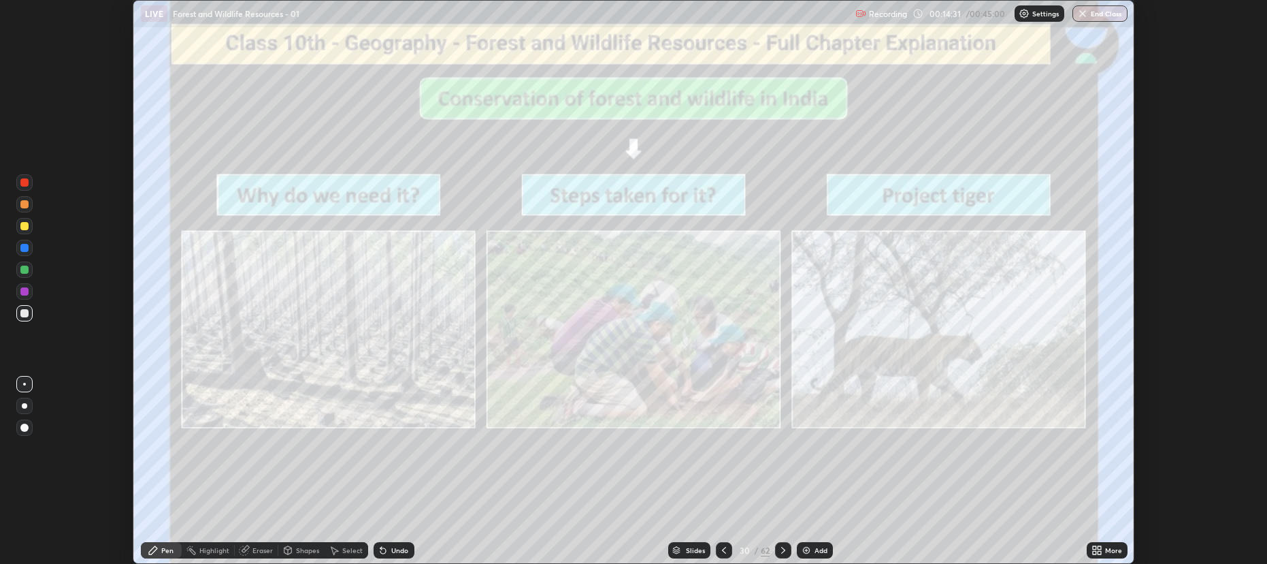
click at [782, 549] on icon at bounding box center [783, 550] width 11 height 11
